Goal: Check status: Check status

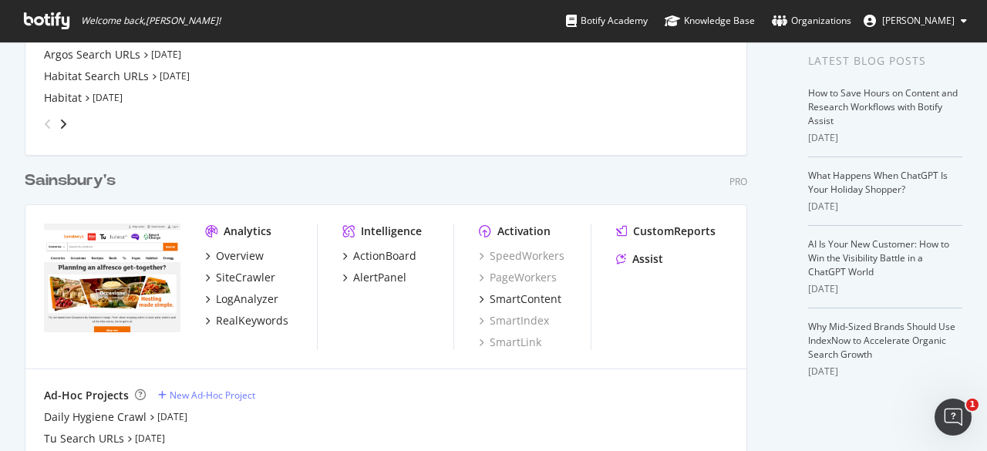
scroll to position [154, 0]
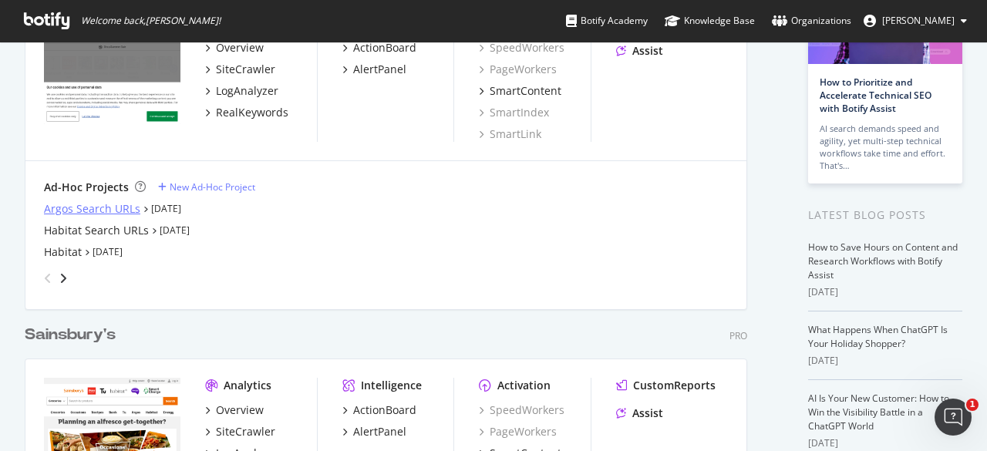
click at [94, 206] on div "Argos Search URLs" at bounding box center [92, 208] width 96 height 15
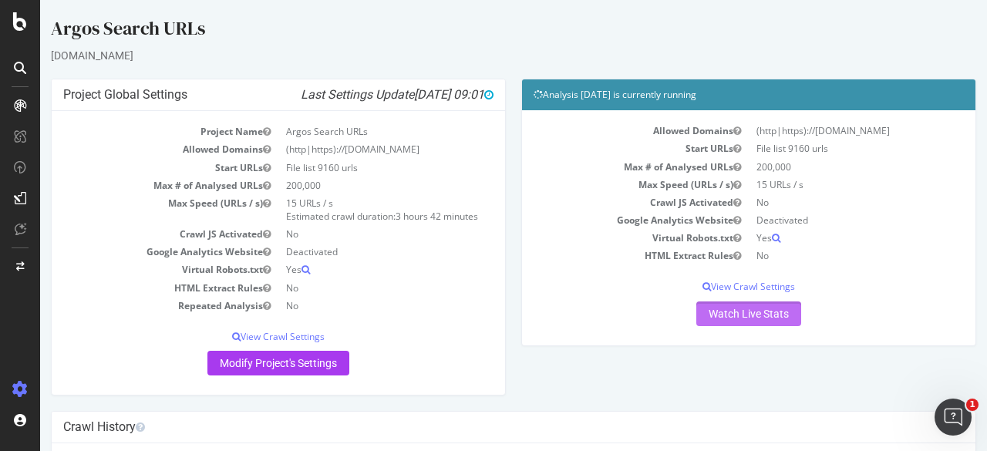
click at [753, 318] on link "Watch Live Stats" at bounding box center [748, 313] width 105 height 25
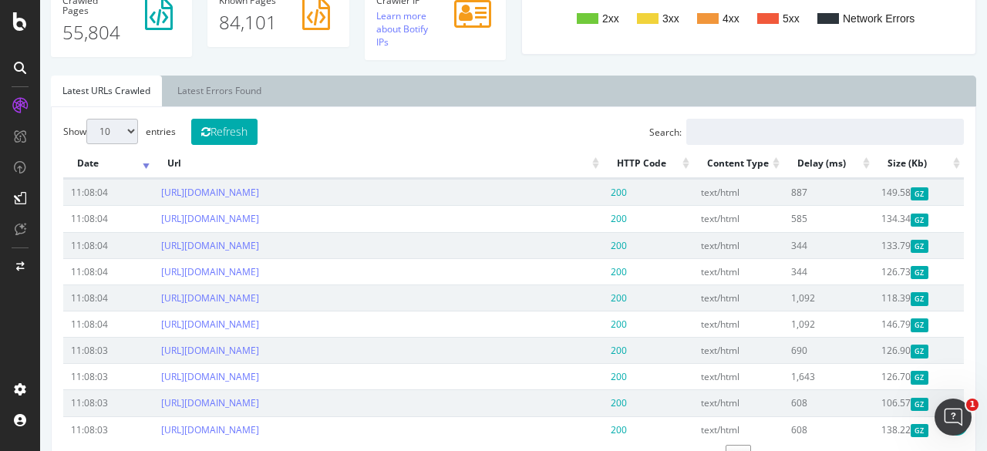
scroll to position [308, 0]
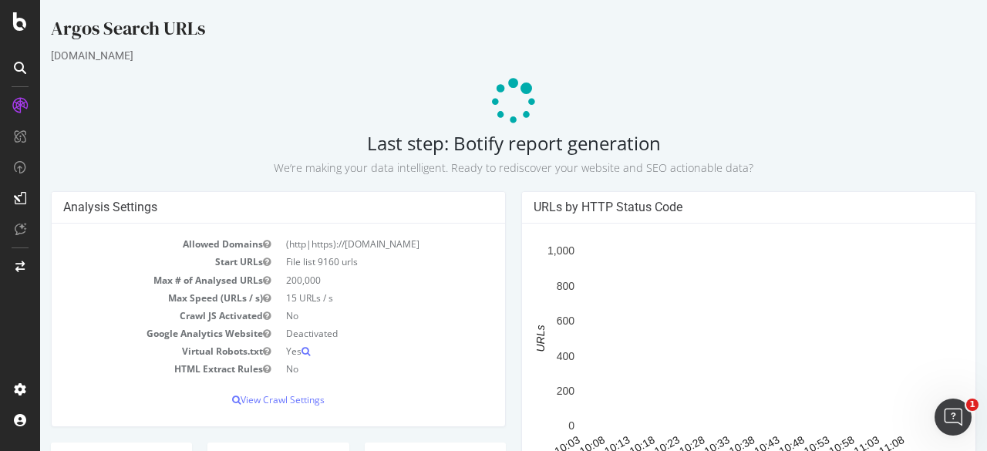
scroll to position [308, 0]
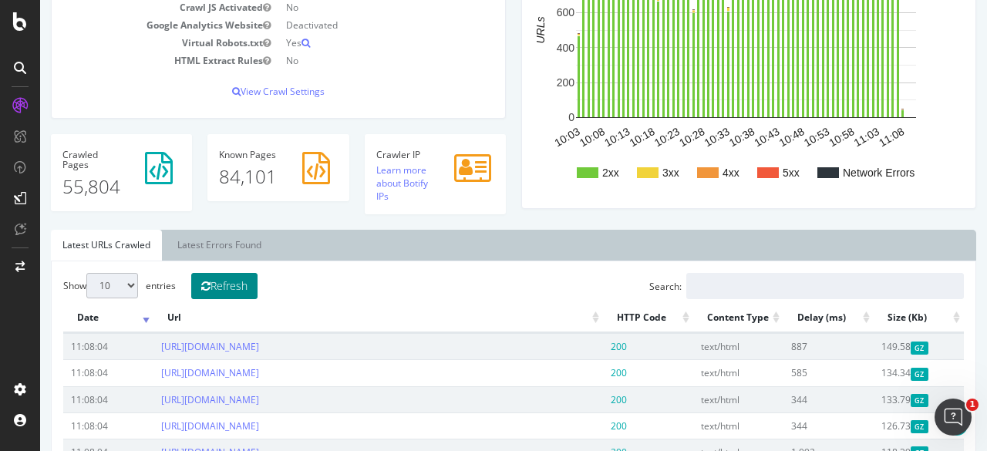
click at [242, 282] on button "Refresh" at bounding box center [224, 286] width 66 height 26
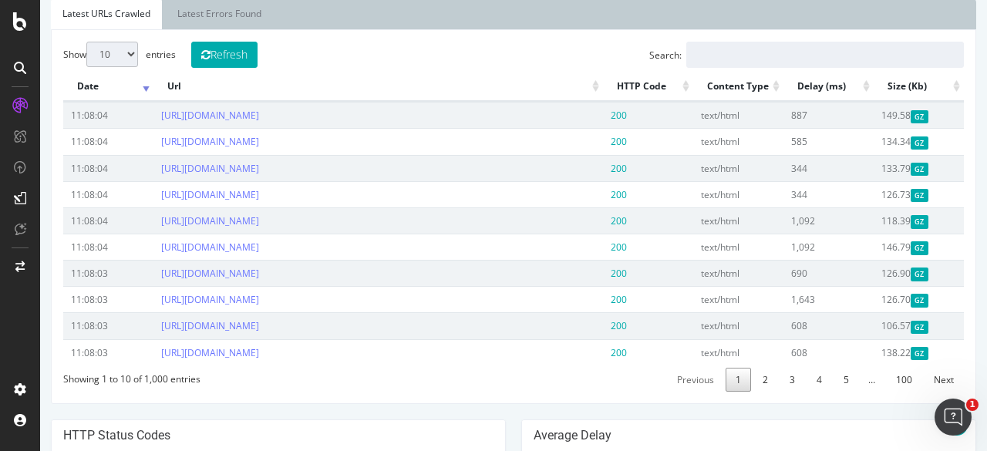
scroll to position [154, 0]
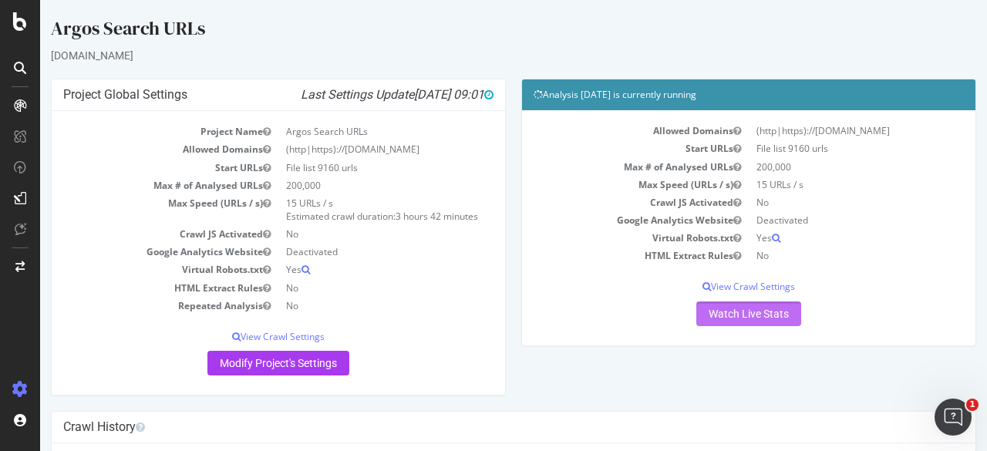
click at [741, 312] on link "Watch Live Stats" at bounding box center [748, 313] width 105 height 25
